Goal: Task Accomplishment & Management: Complete application form

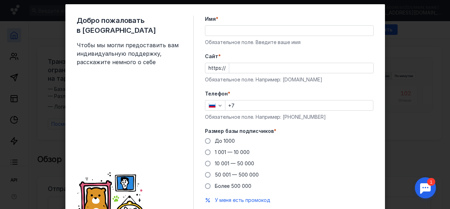
scroll to position [12, 0]
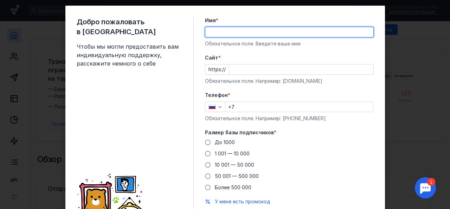
click at [279, 32] on input "Имя *" at bounding box center [290, 32] width 168 height 10
type input "[PERSON_NAME]"
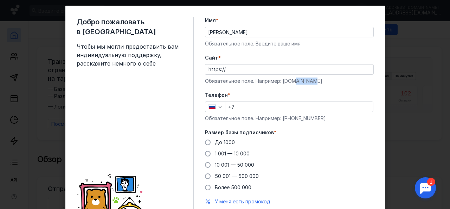
drag, startPoint x: 313, startPoint y: 79, endPoint x: 291, endPoint y: 81, distance: 22.6
click at [291, 81] on div "Обязательное поле. Например: [DOMAIN_NAME]" at bounding box center [289, 80] width 169 height 7
click at [289, 79] on div "Обязательное поле. Например: [DOMAIN_NAME]" at bounding box center [289, 80] width 169 height 7
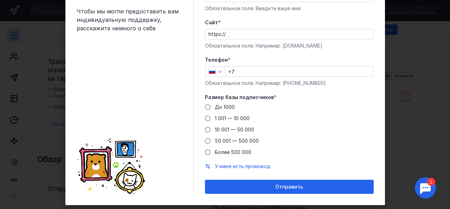
scroll to position [52, 0]
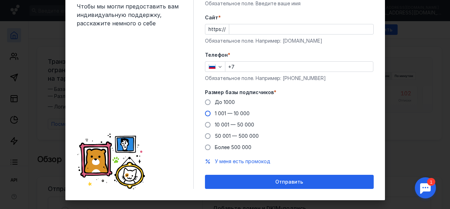
click at [242, 111] on span "1 001 — 10 000" at bounding box center [232, 113] width 35 height 6
click at [0, 0] on input "1 001 — 10 000" at bounding box center [0, 0] width 0 height 0
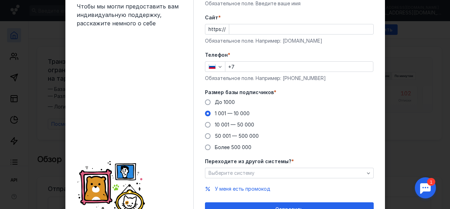
scroll to position [88, 0]
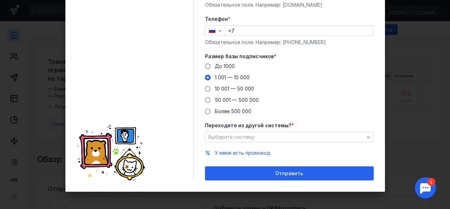
click at [257, 144] on form "Имя * [PERSON_NAME] Обязательное поле. Введите ваше имя [PERSON_NAME] * https:/…" at bounding box center [289, 60] width 169 height 239
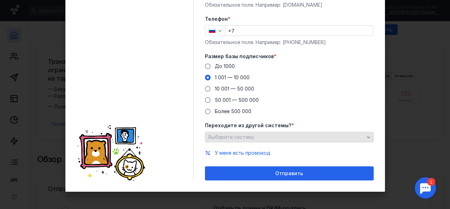
click at [257, 140] on div "Выберите систему" at bounding box center [289, 137] width 169 height 11
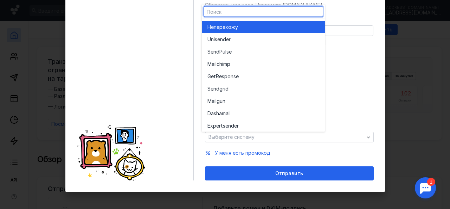
click at [286, 29] on div "Не перехожу" at bounding box center [264, 26] width 112 height 7
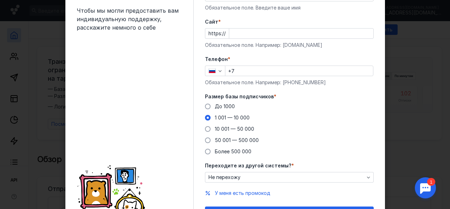
scroll to position [47, 0]
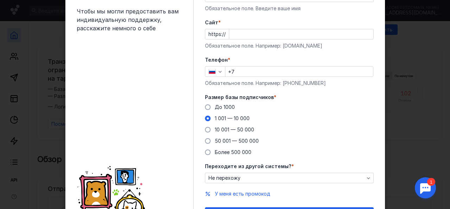
click at [270, 33] on input "Cайт *" at bounding box center [301, 34] width 144 height 10
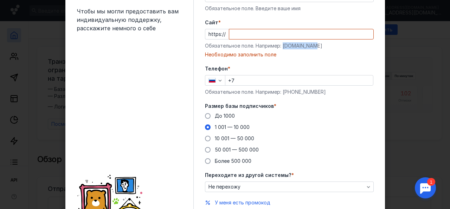
drag, startPoint x: 315, startPoint y: 44, endPoint x: 280, endPoint y: 48, distance: 35.4
click at [280, 48] on div "Обязательное поле. Например: [DOMAIN_NAME]" at bounding box center [289, 45] width 169 height 7
copy div "[DOMAIN_NAME]"
click at [274, 32] on input "Cайт *" at bounding box center [301, 34] width 144 height 10
paste input "[DOMAIN_NAME]"
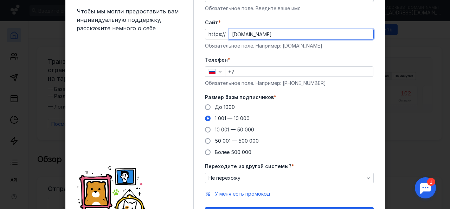
type input "[DOMAIN_NAME]"
click at [292, 70] on input "+7" at bounding box center [300, 72] width 148 height 10
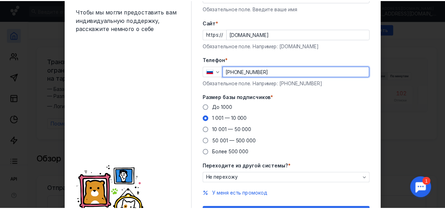
scroll to position [88, 0]
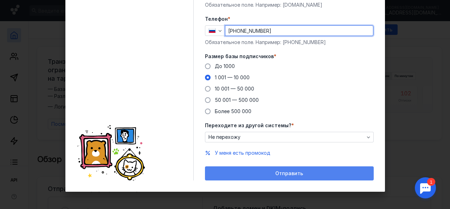
type input "[PHONE_NUMBER]"
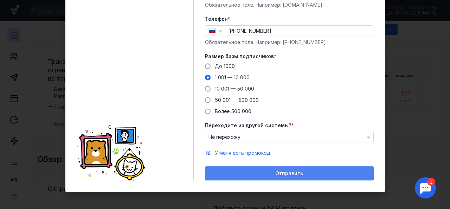
click at [297, 180] on div "Отправить" at bounding box center [289, 173] width 169 height 14
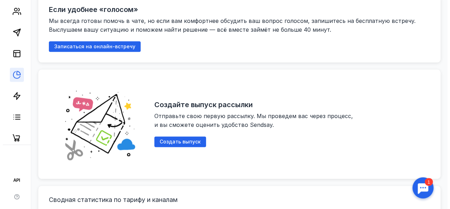
scroll to position [0, 0]
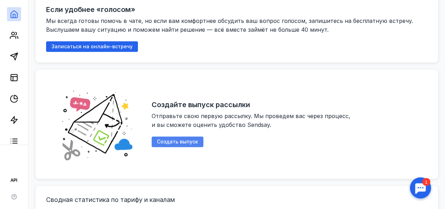
click at [198, 139] on span "Создать выпуск" at bounding box center [177, 142] width 41 height 6
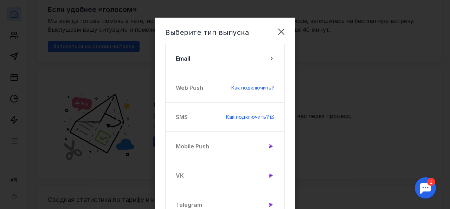
scroll to position [0, 0]
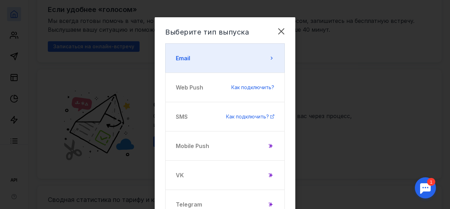
click at [271, 56] on icon at bounding box center [272, 58] width 6 height 6
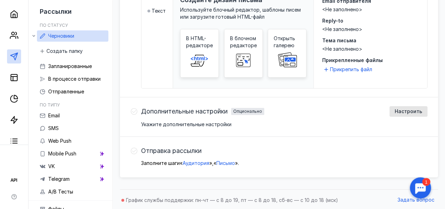
scroll to position [200, 0]
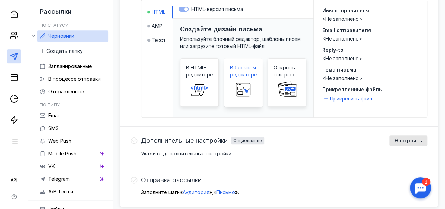
click at [248, 83] on rect at bounding box center [243, 89] width 14 height 13
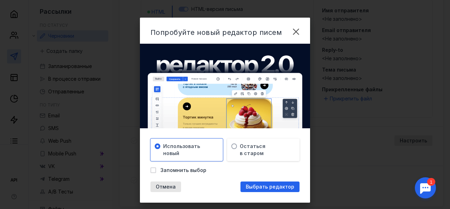
click at [191, 169] on span "Запомнить выбор" at bounding box center [183, 169] width 46 height 7
click at [155, 169] on input "Запомнить выбор" at bounding box center [153, 168] width 5 height 5
checkbox input "true"
click at [249, 184] on span "Выбрать редактор" at bounding box center [270, 187] width 49 height 6
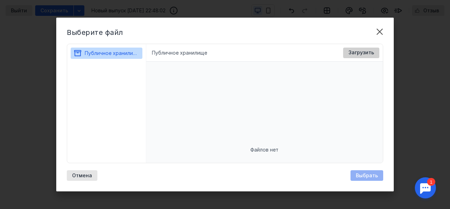
click at [367, 54] on span "Загрузить" at bounding box center [362, 53] width 26 height 6
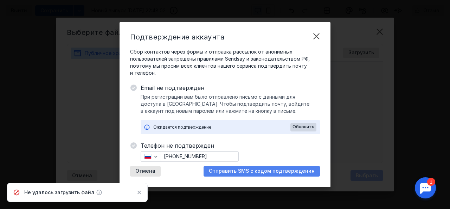
click at [285, 170] on span "Отправить SMS с кодом подтверждения" at bounding box center [262, 171] width 106 height 6
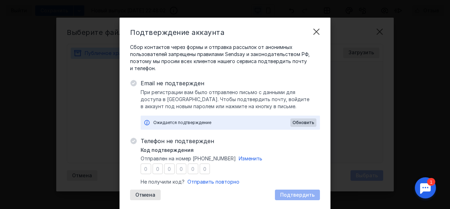
type input "7"
type input "5"
type input "2"
type input "9"
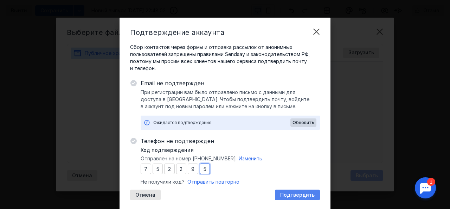
type input "5"
click at [294, 194] on span "Подтвердить" at bounding box center [297, 195] width 34 height 6
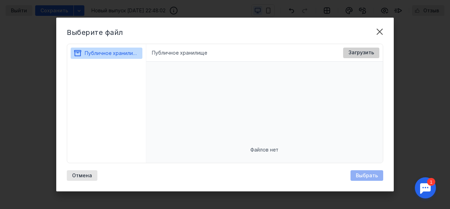
click at [354, 54] on span "Загрузить" at bounding box center [362, 53] width 26 height 6
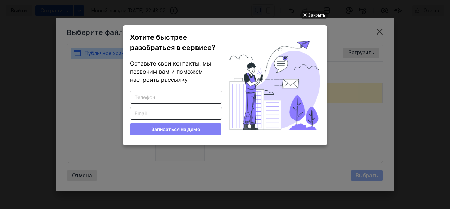
click at [182, 137] on div "Закрыть Хотите быстрее разобраться в сервисе? Оставьте свои контакты, мы позвон…" at bounding box center [225, 96] width 211 height 191
click at [317, 14] on div "Закрыть" at bounding box center [317, 15] width 18 height 8
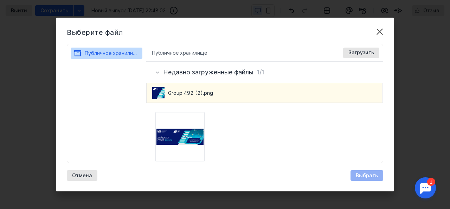
click at [194, 90] on span "Group 492 (2).png" at bounding box center [190, 92] width 45 height 7
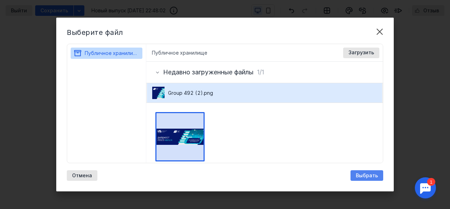
click at [378, 174] on span "Выбрать" at bounding box center [367, 175] width 22 height 6
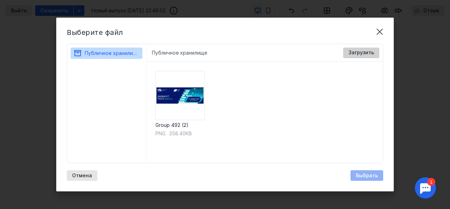
click at [364, 49] on div "Загрузить" at bounding box center [361, 53] width 36 height 11
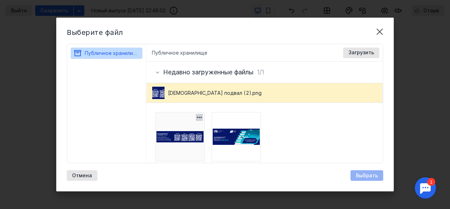
click at [173, 142] on img at bounding box center [180, 136] width 49 height 49
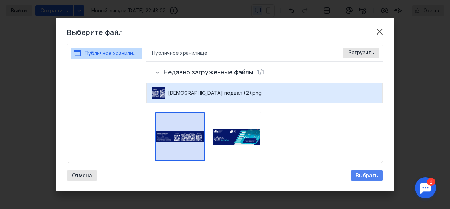
click at [360, 175] on span "Выбрать" at bounding box center [367, 175] width 22 height 6
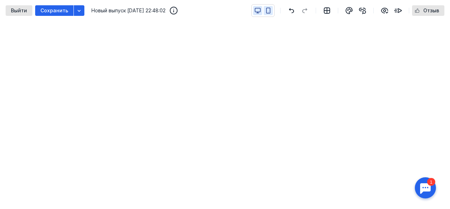
click at [271, 11] on icon "button" at bounding box center [269, 10] width 4 height 5
click at [260, 14] on button "button" at bounding box center [257, 10] width 9 height 9
click at [368, 9] on div "button" at bounding box center [363, 10] width 11 height 11
click at [387, 10] on icon "button" at bounding box center [385, 10] width 8 height 8
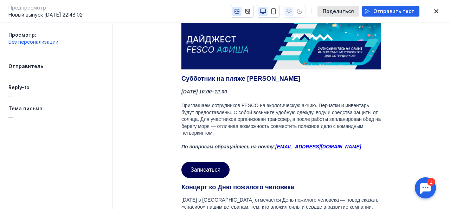
scroll to position [25, 0]
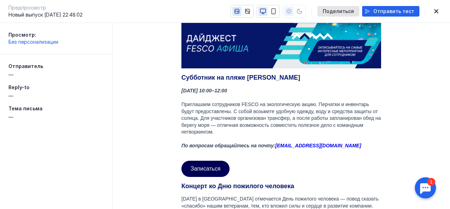
click at [217, 166] on span "Записаться" at bounding box center [206, 168] width 30 height 6
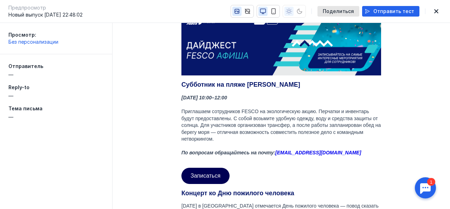
scroll to position [0, 0]
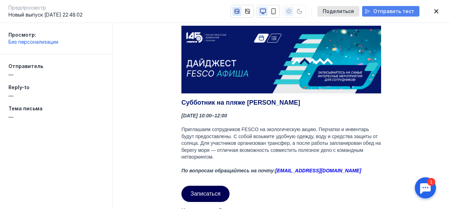
click at [383, 12] on span "Отправить тест" at bounding box center [394, 11] width 41 height 6
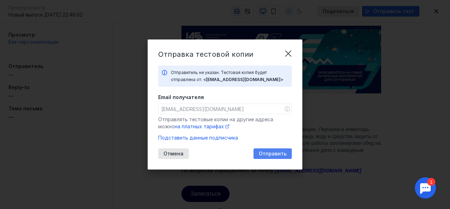
click at [275, 156] on span "Отправить" at bounding box center [273, 154] width 28 height 6
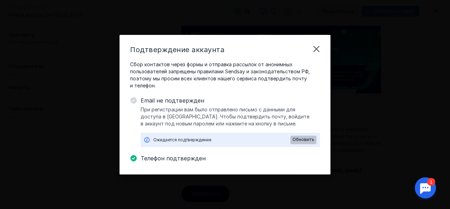
click at [304, 138] on span "Обновить" at bounding box center [304, 139] width 22 height 5
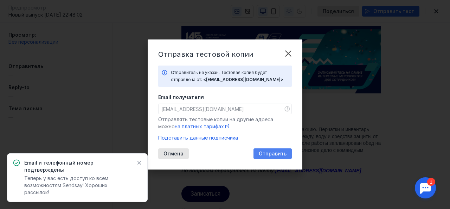
click at [279, 156] on span "Отправить" at bounding box center [273, 154] width 28 height 6
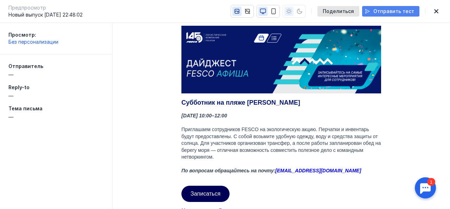
click at [405, 9] on span "Отправить тест" at bounding box center [394, 11] width 41 height 6
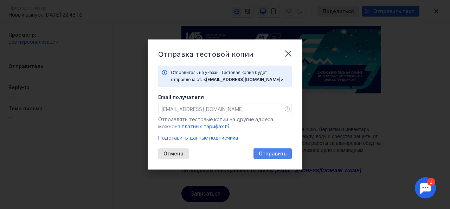
click at [278, 155] on span "Отправить" at bounding box center [273, 154] width 28 height 6
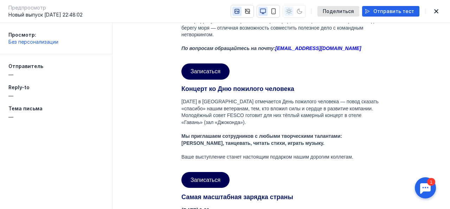
scroll to position [138, 0]
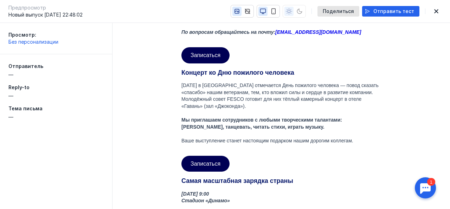
click at [214, 163] on span "Записаться" at bounding box center [206, 163] width 30 height 6
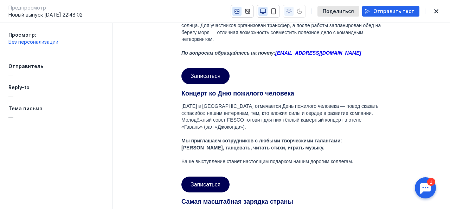
scroll to position [0, 0]
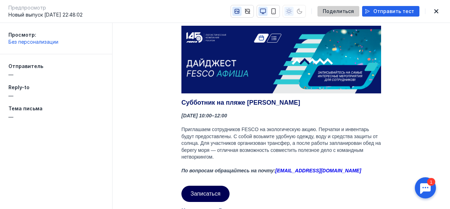
click at [349, 14] on span "Поделиться" at bounding box center [338, 11] width 31 height 6
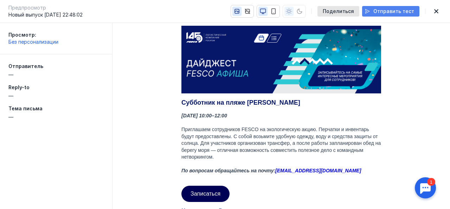
click at [380, 16] on div "Отправить тест" at bounding box center [390, 11] width 57 height 11
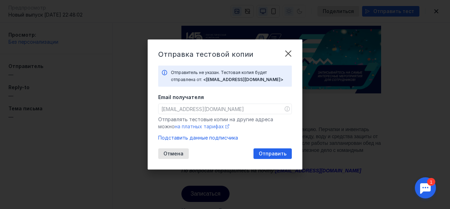
click at [198, 128] on span "на платных тарифах" at bounding box center [199, 126] width 49 height 6
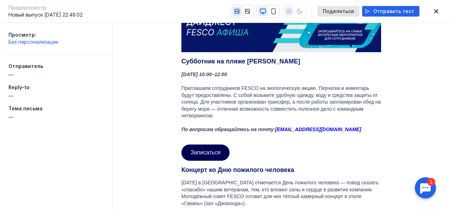
scroll to position [42, 0]
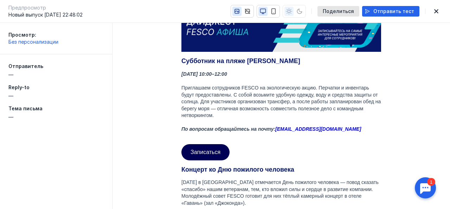
click at [330, 129] on p "По вопросам обращайтесь на почту: [EMAIL_ADDRESS][DOMAIN_NAME]" at bounding box center [282, 129] width 200 height 7
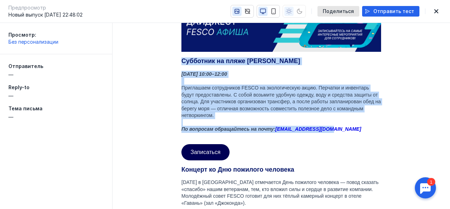
drag, startPoint x: 272, startPoint y: 118, endPoint x: 180, endPoint y: 63, distance: 107.0
click at [180, 63] on tbody "Субботник на пляже [PERSON_NAME] [DATE] 10:00–12:00 Приглашаем сотрудников FESC…" at bounding box center [281, 109] width 211 height 108
copy tbody "Субботник на пляже [PERSON_NAME] [DATE] 10:00–12:00 Приглашаем сотрудников FESC…"
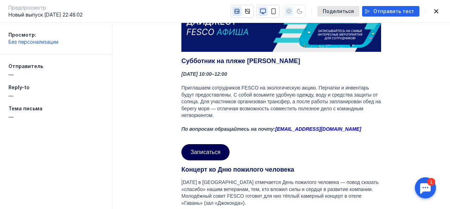
click at [246, 137] on td at bounding box center [281, 138] width 211 height 6
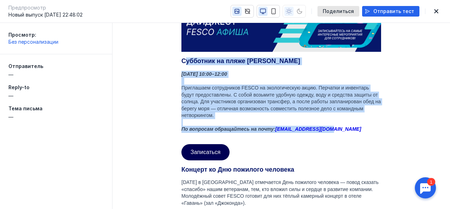
drag, startPoint x: 331, startPoint y: 127, endPoint x: 185, endPoint y: 64, distance: 158.7
click at [185, 64] on tbody "Субботник на пляже [PERSON_NAME] [DATE] 10:00–12:00 Приглашаем сотрудников FESC…" at bounding box center [281, 109] width 211 height 108
copy tbody "убботник на [PERSON_NAME] [DATE] 10:00–12:00 Приглашаем сотрудников FESCO на эк…"
click at [267, 136] on td at bounding box center [281, 138] width 211 height 6
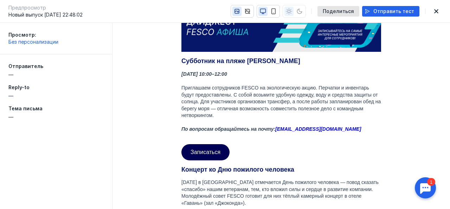
click at [207, 154] on span "Записаться" at bounding box center [206, 152] width 30 height 6
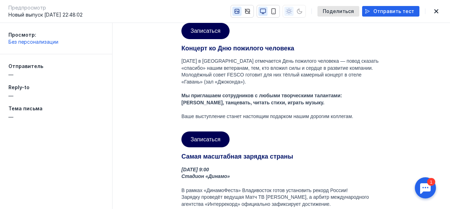
scroll to position [161, 0]
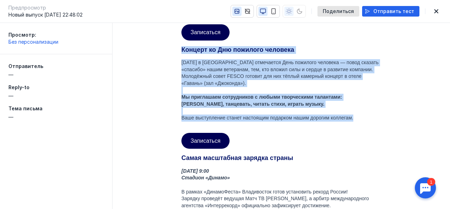
drag, startPoint x: 314, startPoint y: 111, endPoint x: 177, endPoint y: 50, distance: 149.7
click at [177, 50] on tbody "Концерт ко Дню пожилого человека [DATE] в [GEOGRAPHIC_DATA] отмечается День пож…" at bounding box center [281, 97] width 211 height 108
click at [215, 141] on span "Записаться" at bounding box center [206, 141] width 30 height 6
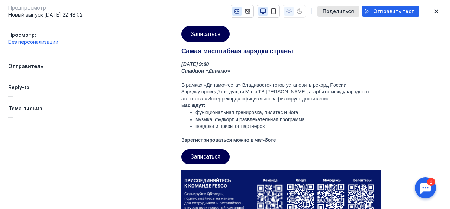
scroll to position [251, 0]
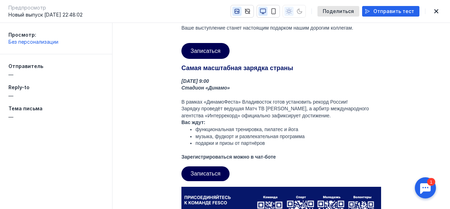
click at [267, 155] on p "Зарегистрироваться можно в чат-боте" at bounding box center [282, 156] width 200 height 7
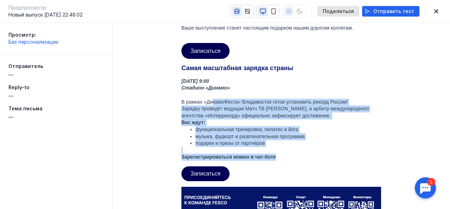
drag, startPoint x: 268, startPoint y: 154, endPoint x: 209, endPoint y: 101, distance: 79.3
click at [209, 101] on div "[DATE] 9:00 Стадион «Динамо» В рамках «ДинамоФеста» Владивосток готов установит…" at bounding box center [282, 119] width 200 height 83
click at [209, 101] on p "В рамках «ДинамоФеста» Владивосток готов установить рекорд России!" at bounding box center [282, 102] width 200 height 7
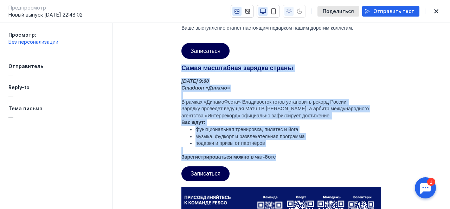
drag, startPoint x: 275, startPoint y: 159, endPoint x: 176, endPoint y: 67, distance: 135.2
click at [176, 67] on tbody "Самая масштабная зарядка страны [DATE] 9:00 Стадион «Динамо» В рамках «ДинамоФе…" at bounding box center [281, 152] width 211 height 180
copy tbody "Самая масштабная зарядка страны [DATE] 9:00 Стадион «Динамо» В рамках «ДинамоФе…"
click at [197, 176] on span "Записаться" at bounding box center [206, 173] width 30 height 6
